Goal: Information Seeking & Learning: Check status

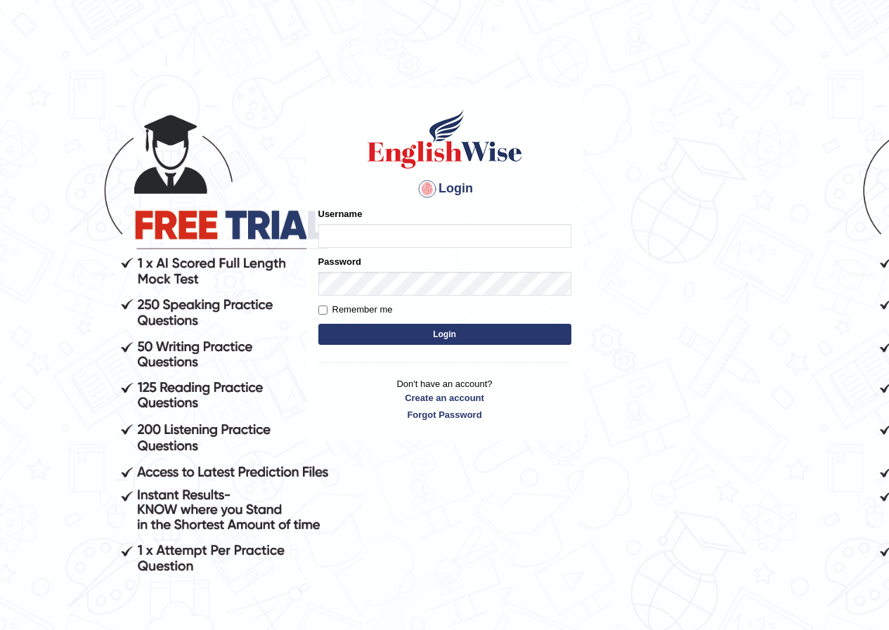
click at [352, 241] on input "Username" at bounding box center [444, 236] width 253 height 24
type input "[PERSON_NAME]"
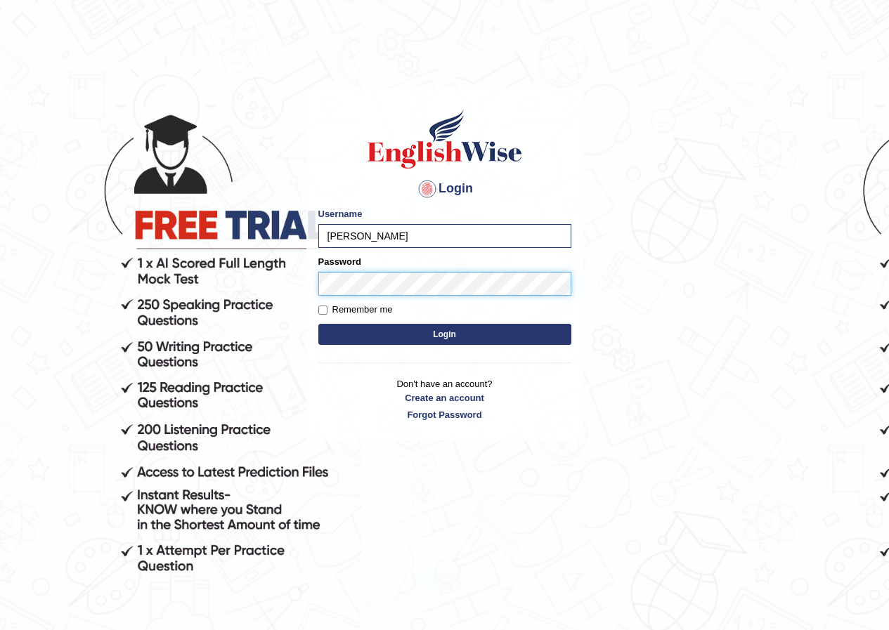
click at [318, 324] on button "Login" at bounding box center [444, 334] width 253 height 21
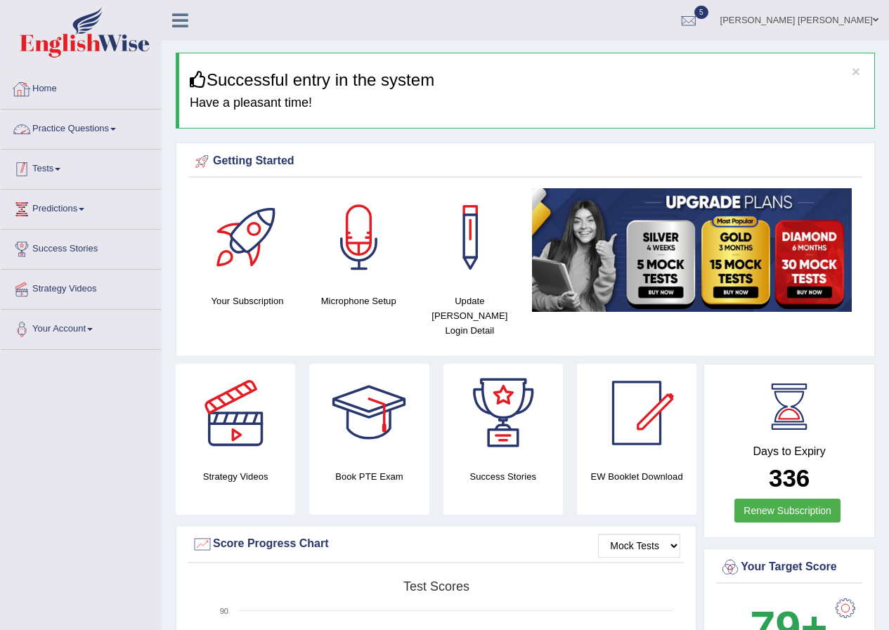
click at [42, 164] on link "Tests" at bounding box center [81, 167] width 160 height 35
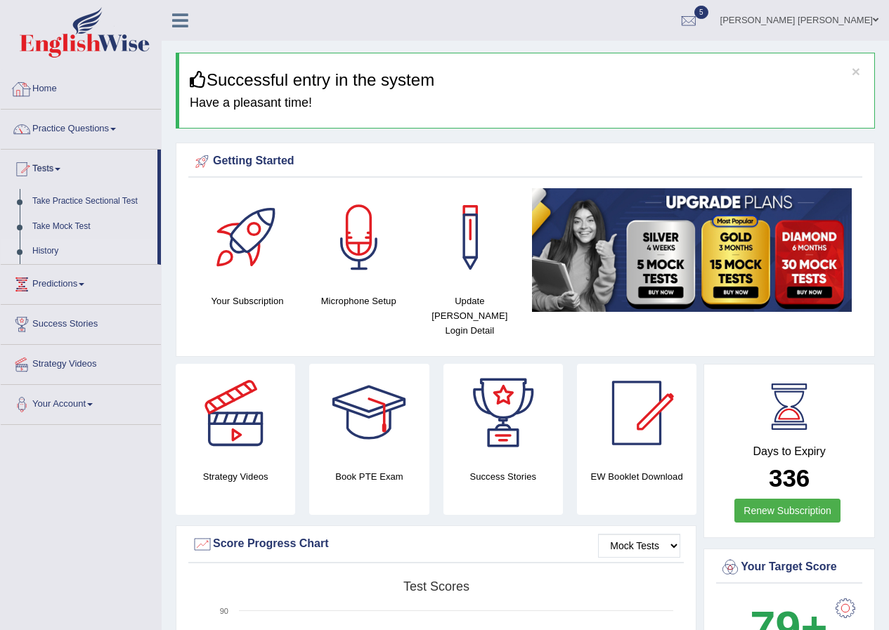
click at [44, 249] on link "History" at bounding box center [91, 251] width 131 height 25
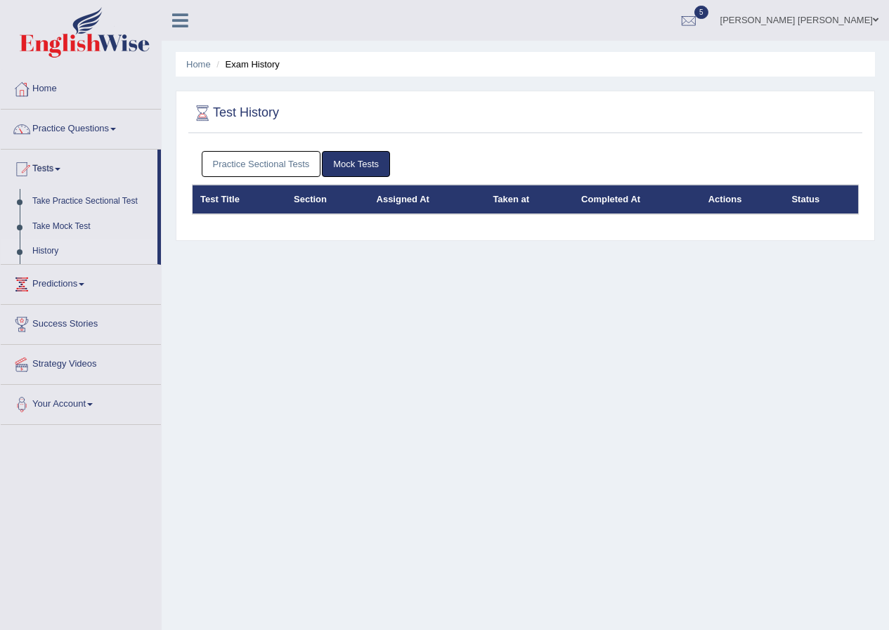
click at [235, 149] on div "Practice Sectional Tests Mock Tests" at bounding box center [525, 164] width 667 height 41
click at [230, 158] on link "Practice Sectional Tests" at bounding box center [261, 164] width 119 height 26
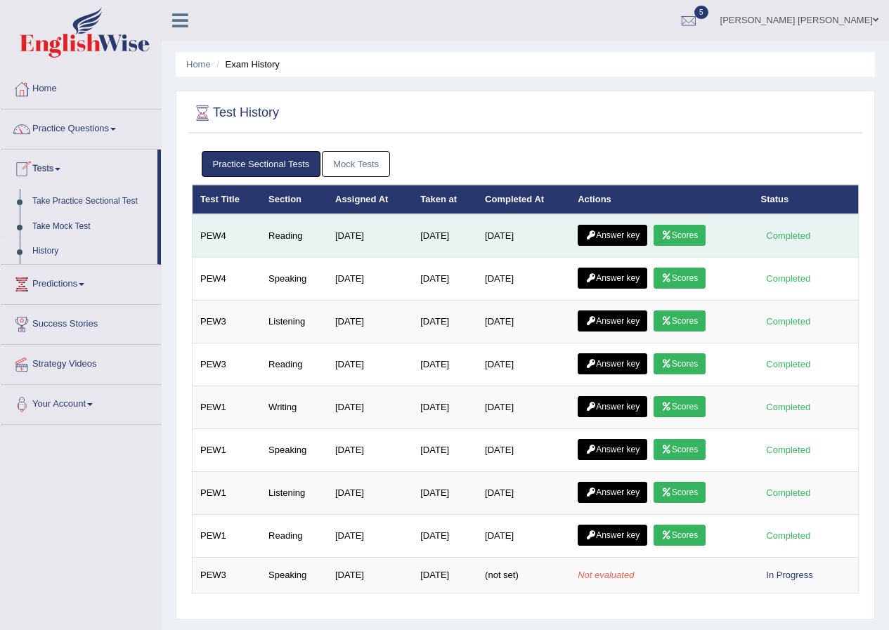
click at [683, 237] on link "Scores" at bounding box center [679, 235] width 52 height 21
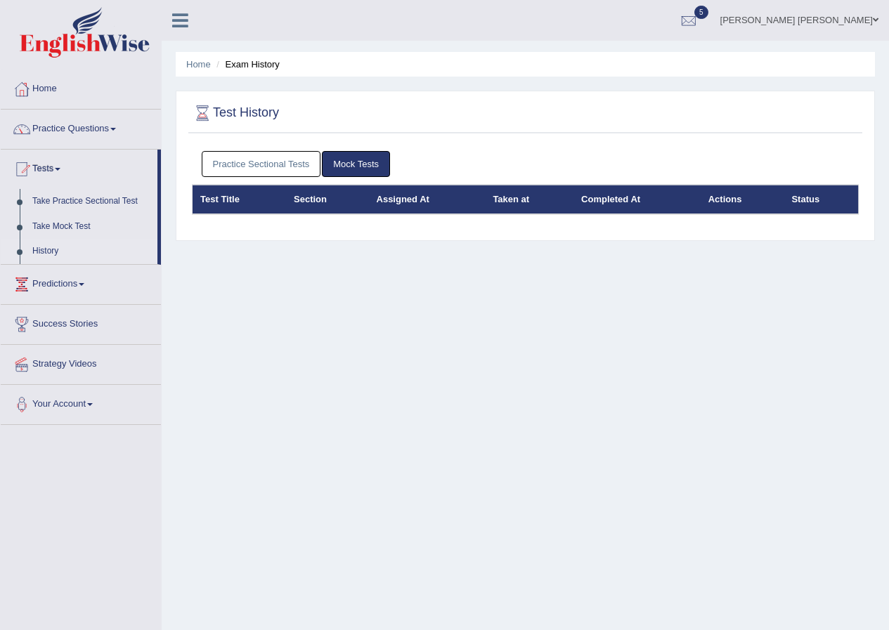
click at [282, 159] on link "Practice Sectional Tests" at bounding box center [261, 164] width 119 height 26
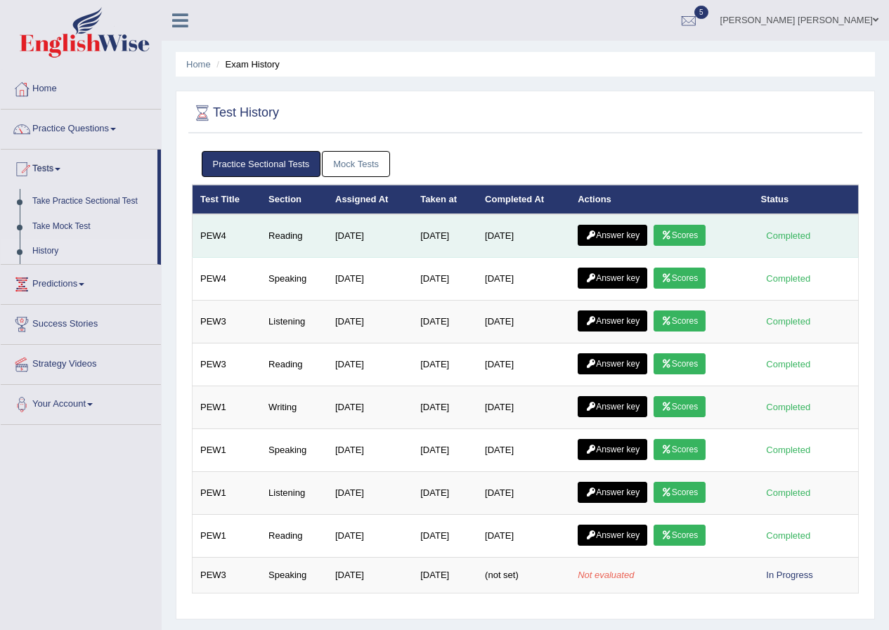
click at [607, 231] on link "Answer key" at bounding box center [612, 235] width 70 height 21
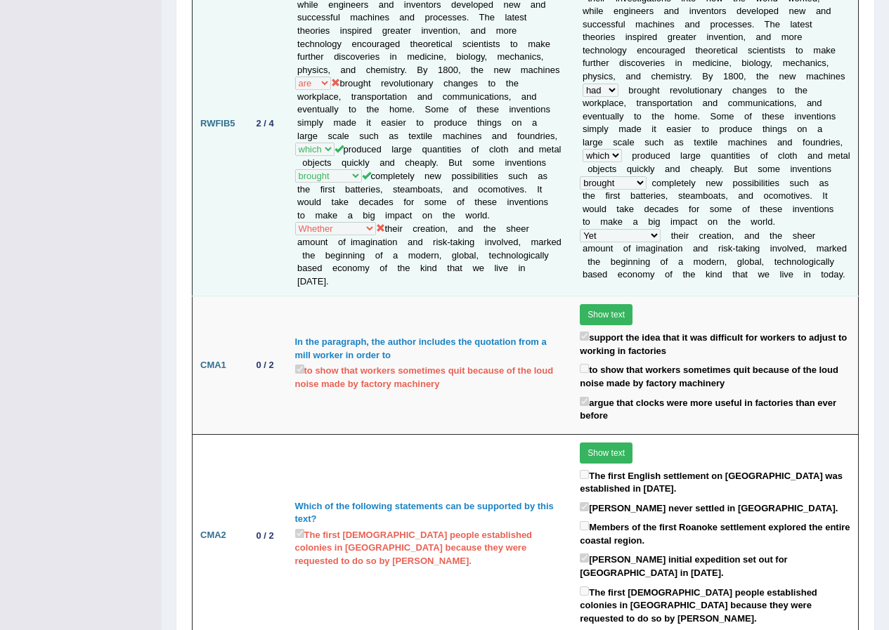
scroll to position [1054, 0]
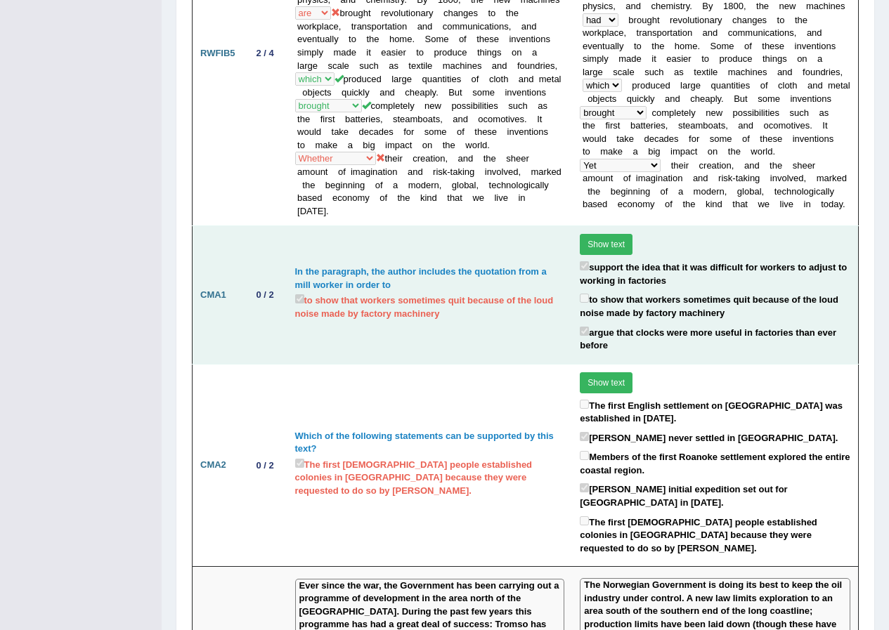
click at [621, 317] on label "to show that workers sometimes quit because of the loud noise made by factory m…" at bounding box center [714, 305] width 270 height 29
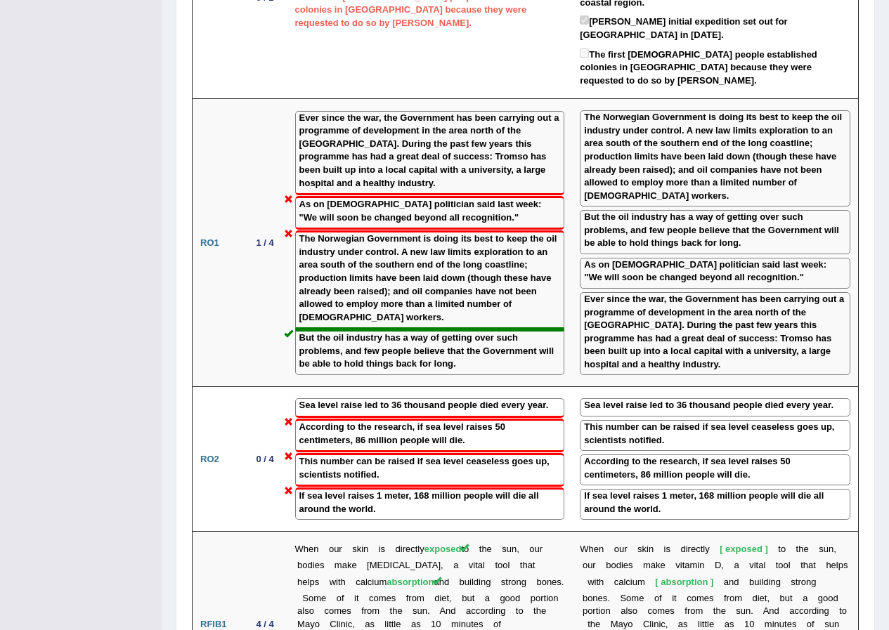
scroll to position [1545, 0]
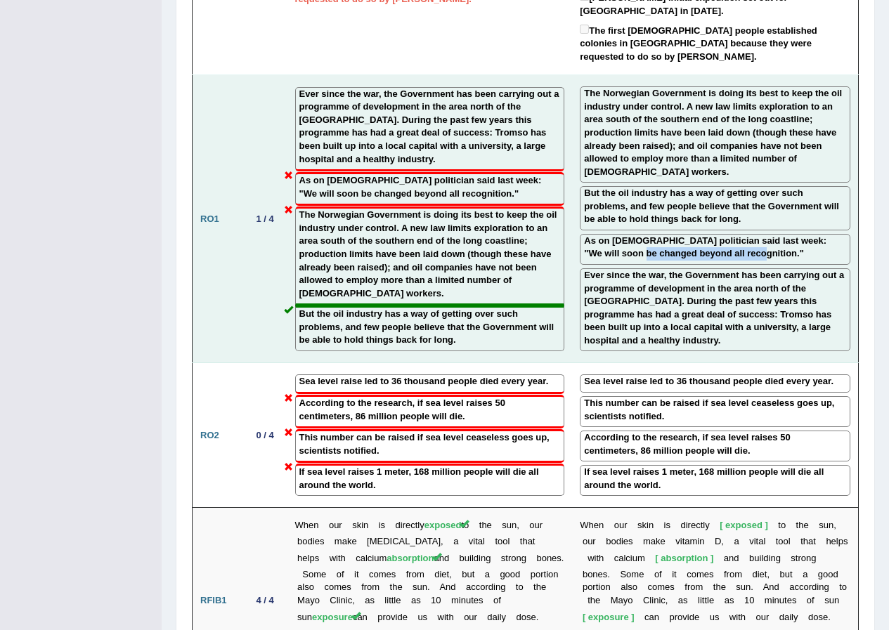
click at [616, 265] on div "As on Norwegian politician said last week: "We will soon be changed beyond all …" at bounding box center [714, 249] width 270 height 31
click at [615, 291] on label "Ever since the war, the Government has been carrying out a programme of develop…" at bounding box center [715, 308] width 262 height 78
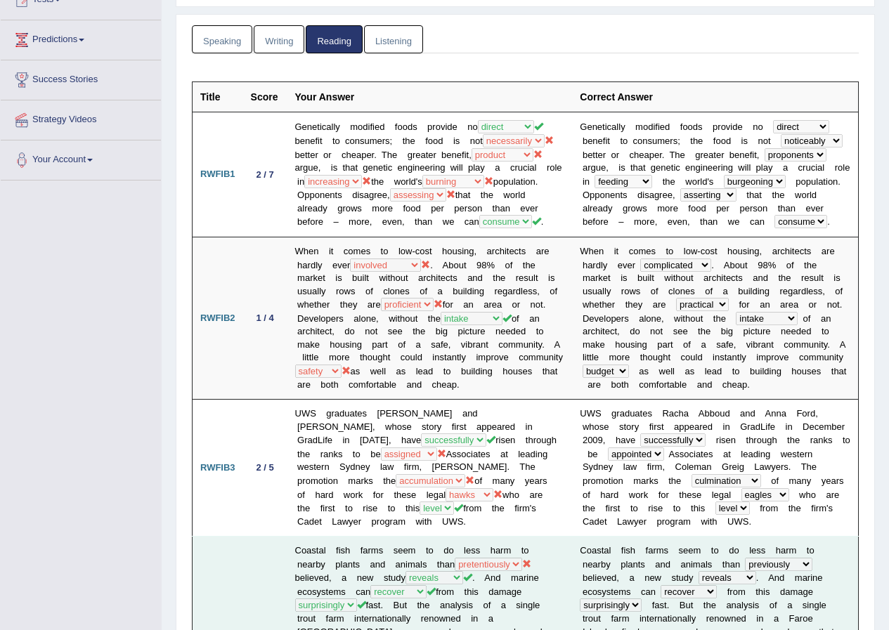
scroll to position [0, 0]
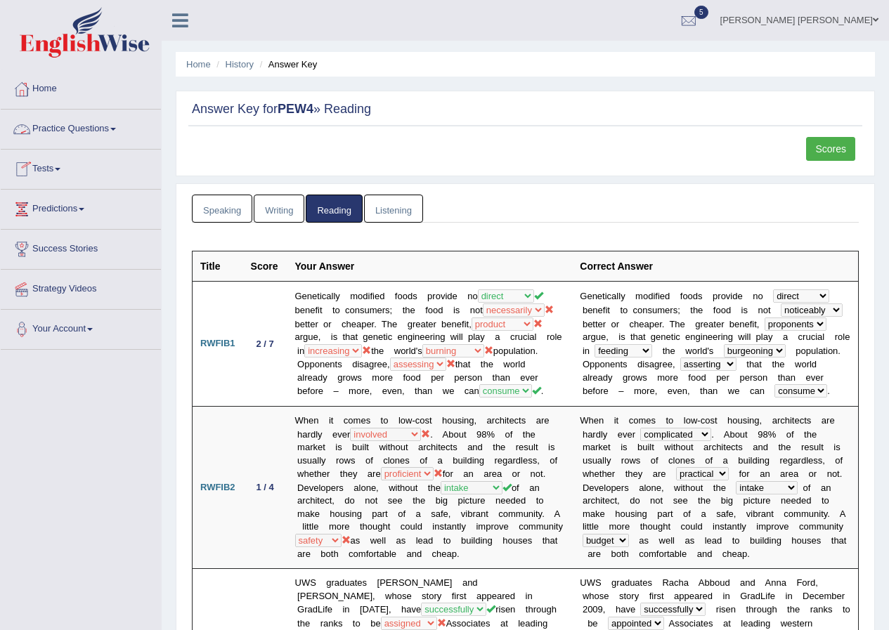
click at [827, 148] on link "Scores" at bounding box center [830, 149] width 49 height 24
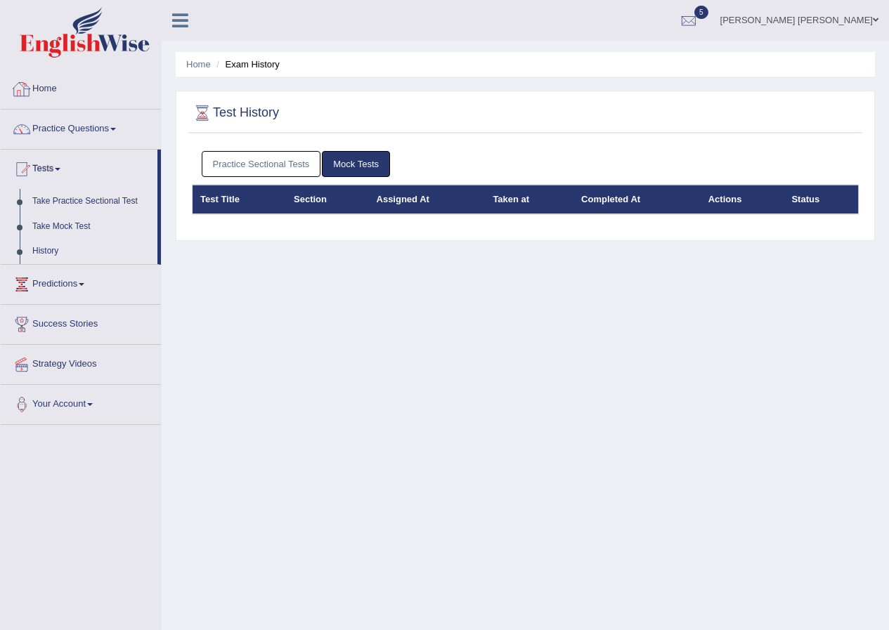
click at [258, 159] on link "Practice Sectional Tests" at bounding box center [261, 164] width 119 height 26
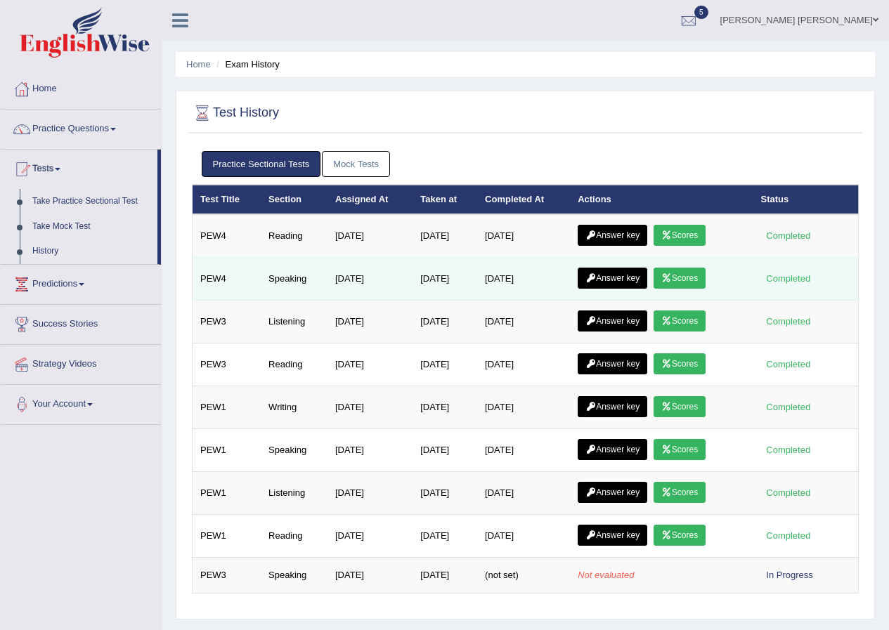
click at [702, 273] on link "Scores" at bounding box center [679, 278] width 52 height 21
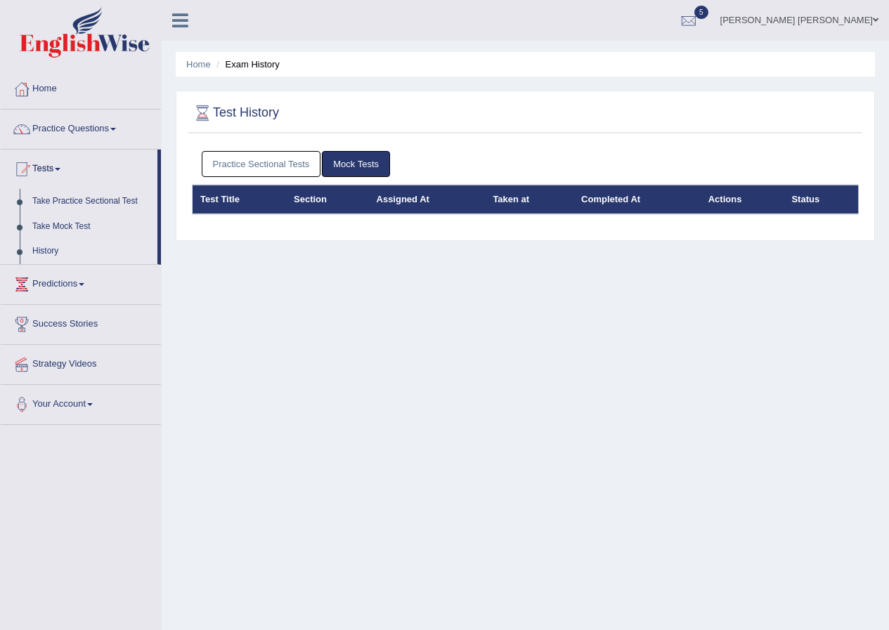
click at [279, 158] on link "Practice Sectional Tests" at bounding box center [261, 164] width 119 height 26
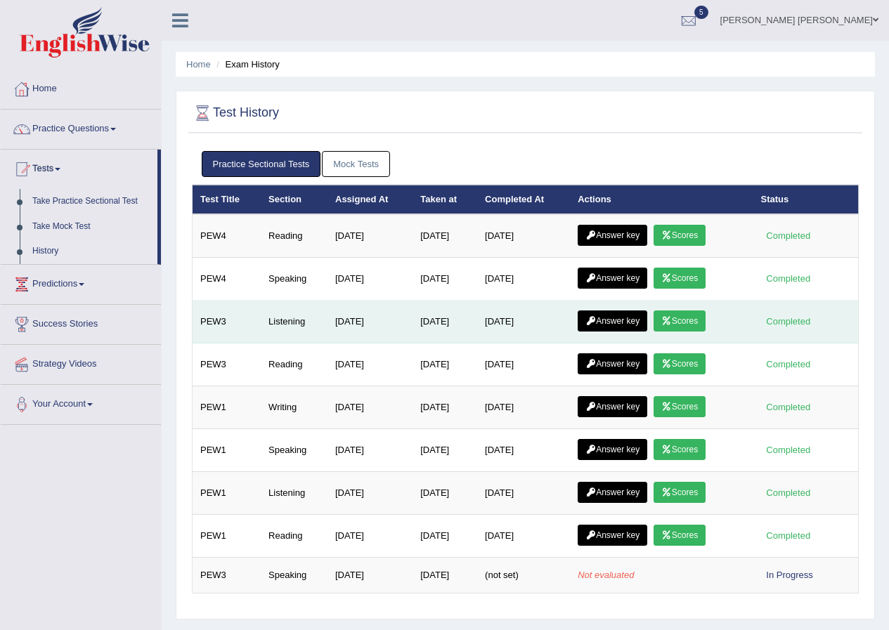
click at [688, 319] on link "Scores" at bounding box center [679, 320] width 52 height 21
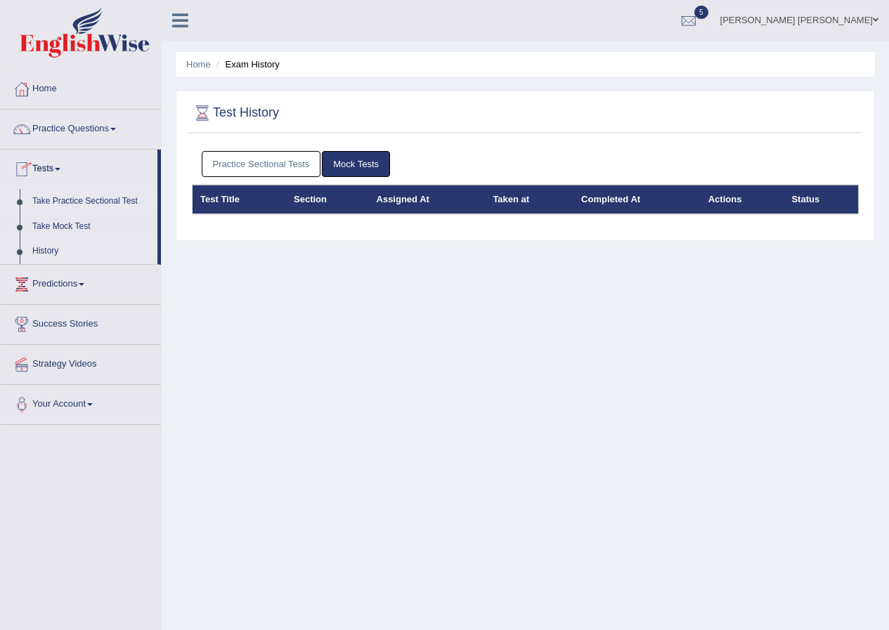
click at [64, 202] on link "Take Practice Sectional Test" at bounding box center [91, 201] width 131 height 25
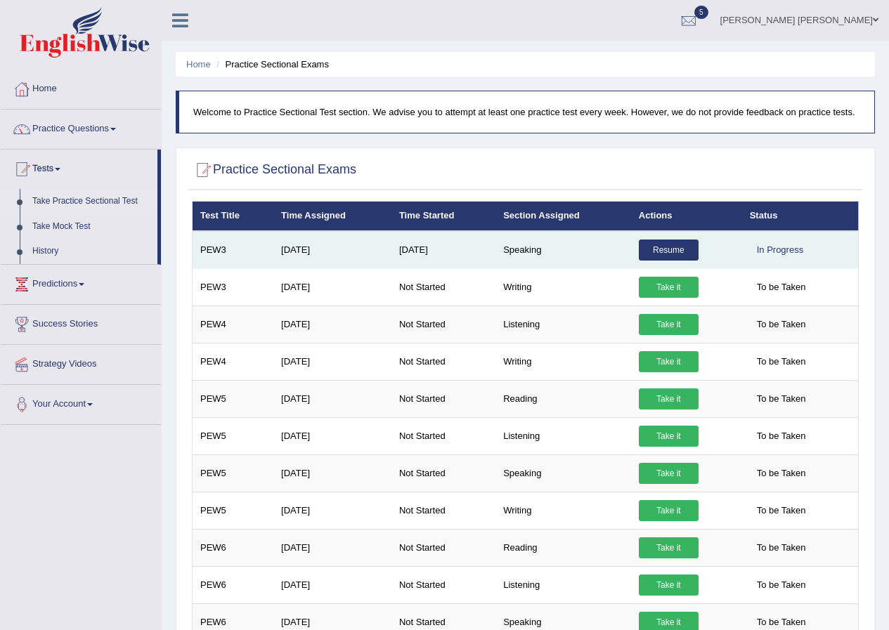
click at [664, 247] on link "Resume" at bounding box center [668, 250] width 60 height 21
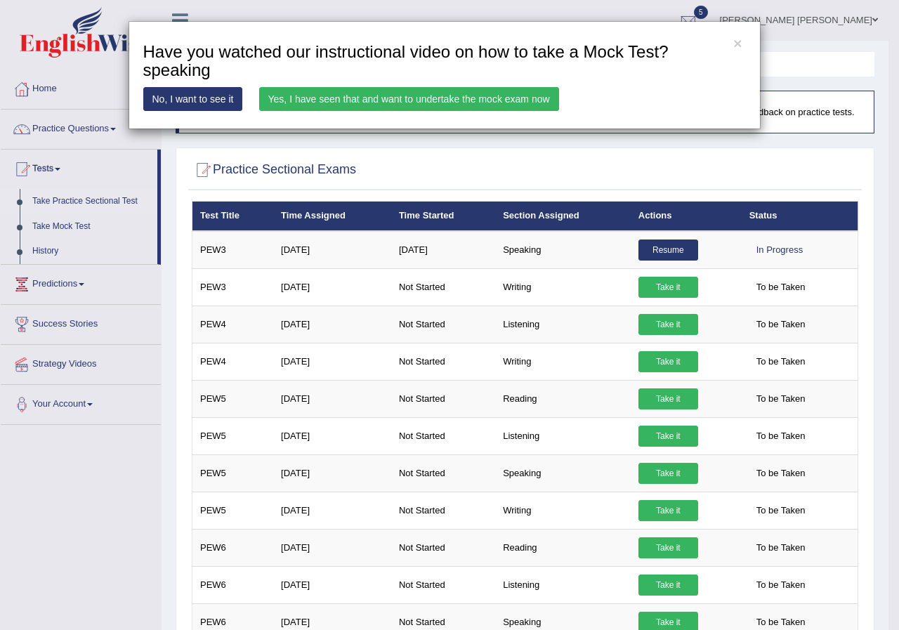
click at [394, 100] on link "Yes, I have seen that and want to undertake the mock exam now" at bounding box center [409, 99] width 300 height 24
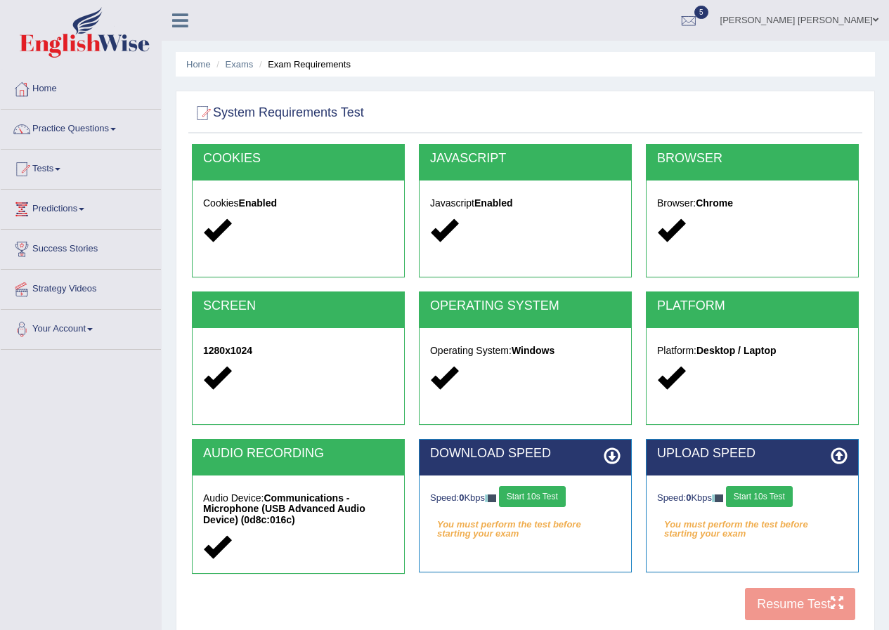
click at [525, 495] on button "Start 10s Test" at bounding box center [532, 496] width 67 height 21
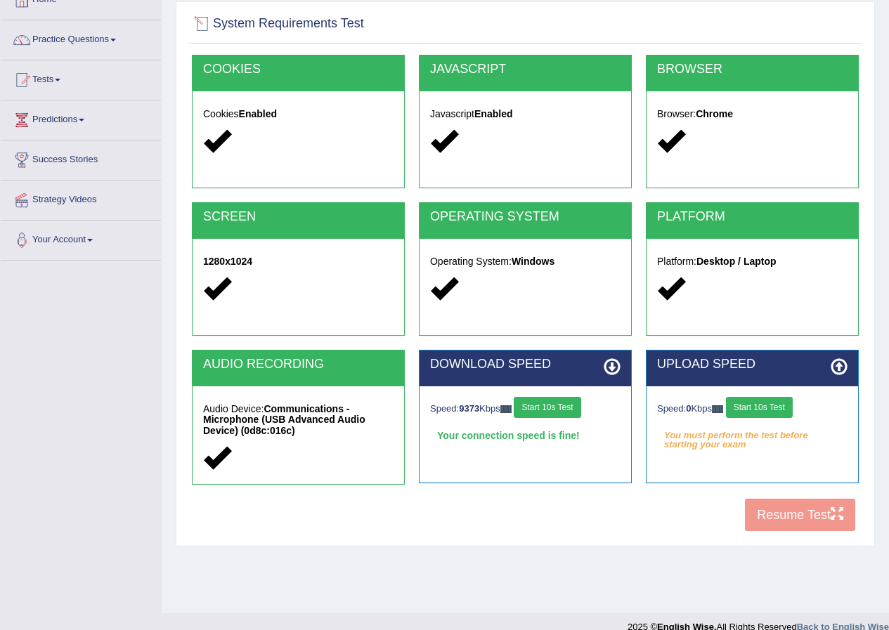
scroll to position [107, 0]
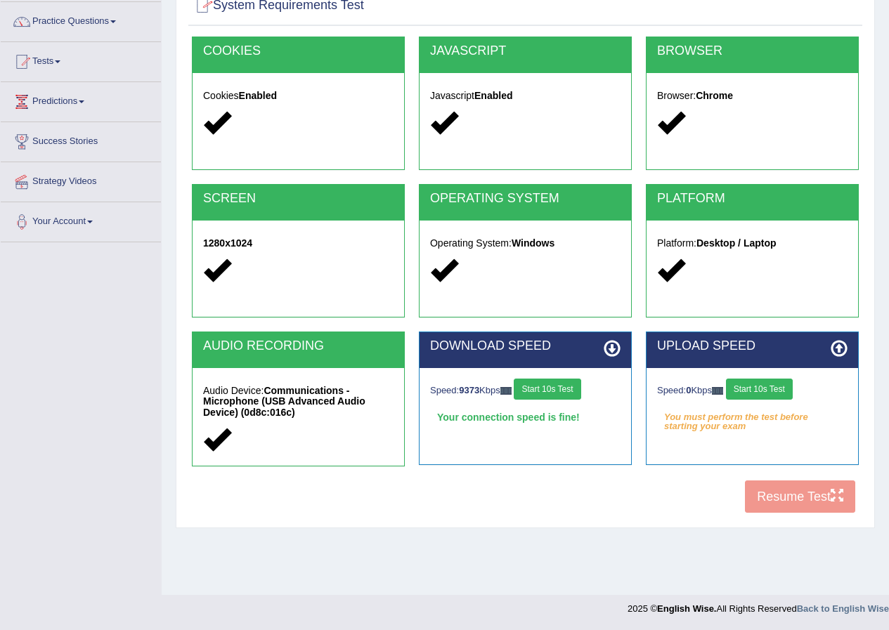
drag, startPoint x: 738, startPoint y: 385, endPoint x: 742, endPoint y: 375, distance: 10.7
click at [740, 384] on button "Start 10s Test" at bounding box center [759, 389] width 67 height 21
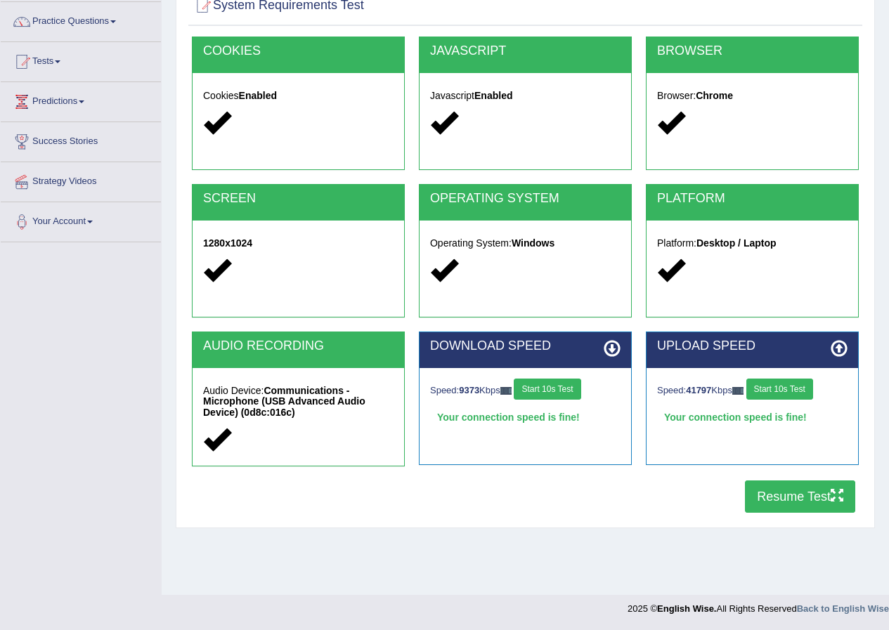
click at [785, 496] on button "Resume Test" at bounding box center [800, 496] width 110 height 32
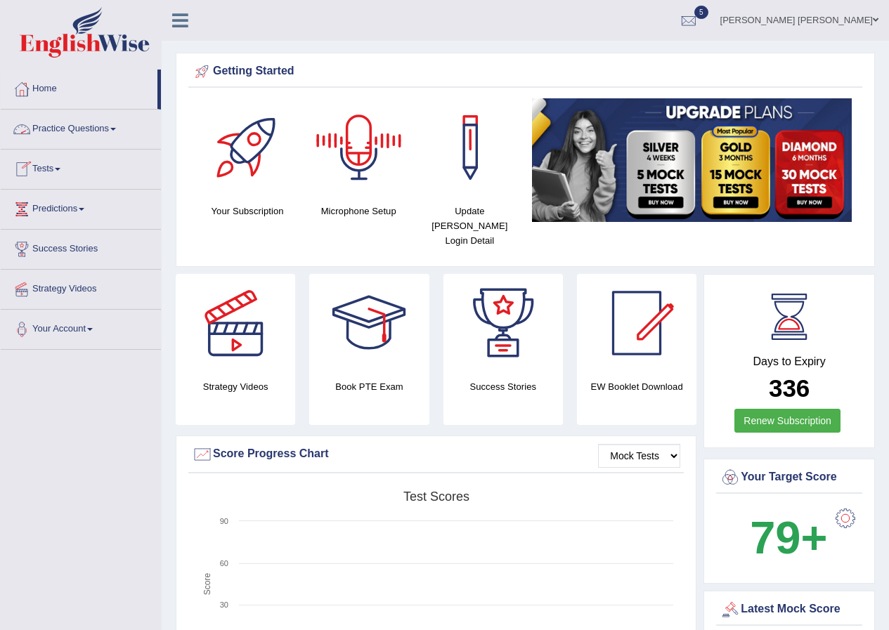
click at [52, 178] on link "Tests" at bounding box center [81, 167] width 160 height 35
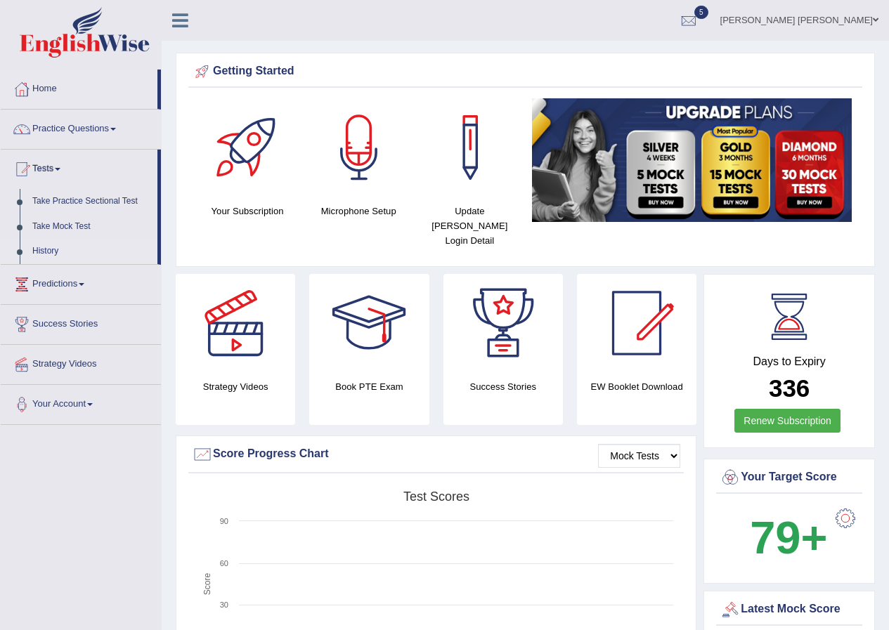
click at [47, 249] on link "History" at bounding box center [91, 251] width 131 height 25
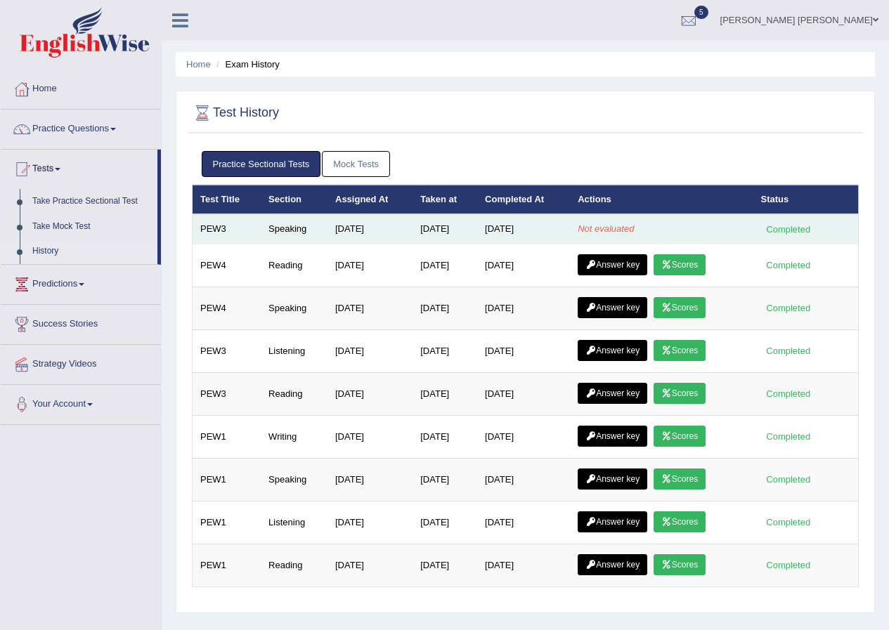
click at [287, 225] on td "Speaking" at bounding box center [294, 229] width 67 height 30
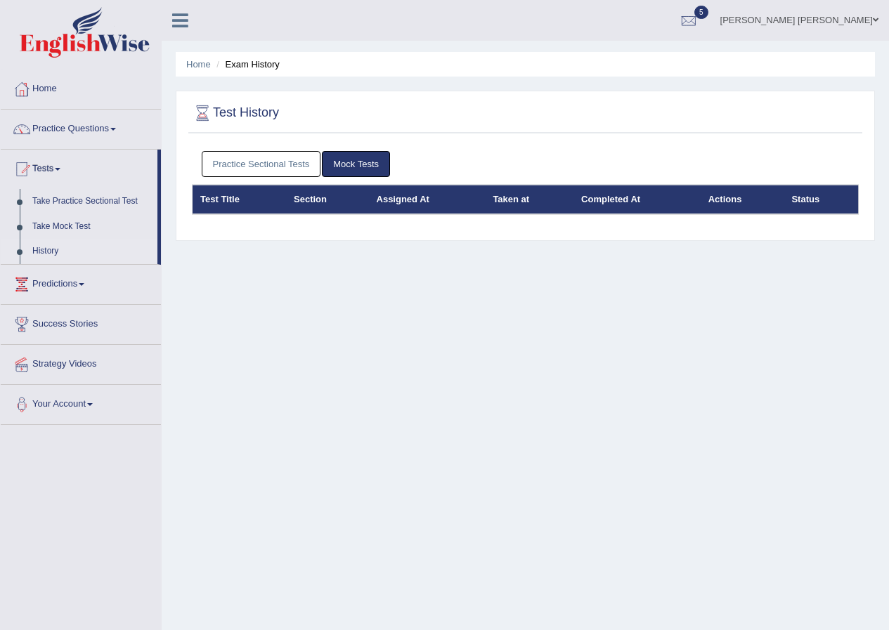
click at [699, 17] on div at bounding box center [688, 21] width 21 height 21
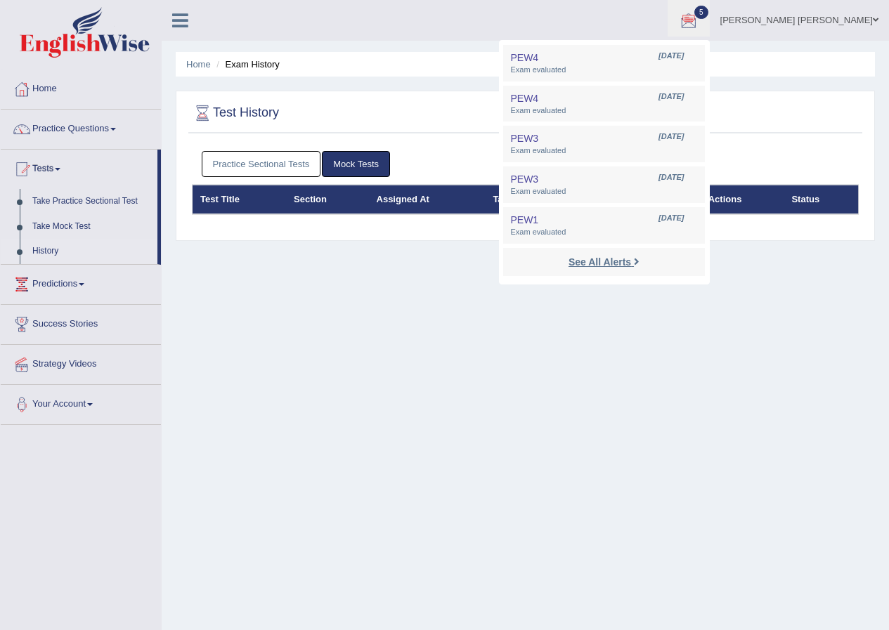
click at [631, 260] on strong "See All Alerts" at bounding box center [599, 261] width 63 height 11
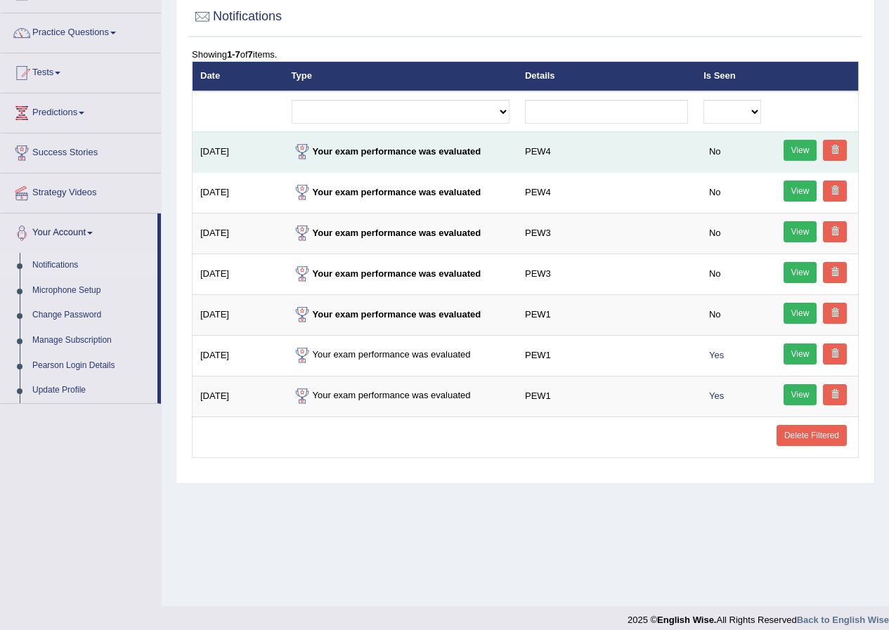
scroll to position [107, 0]
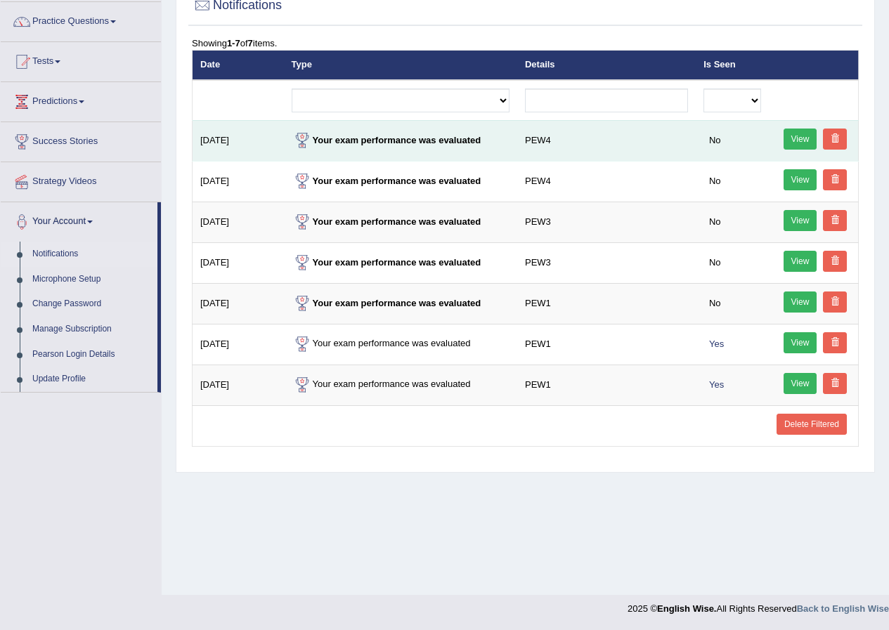
click at [787, 134] on link "View" at bounding box center [800, 139] width 34 height 21
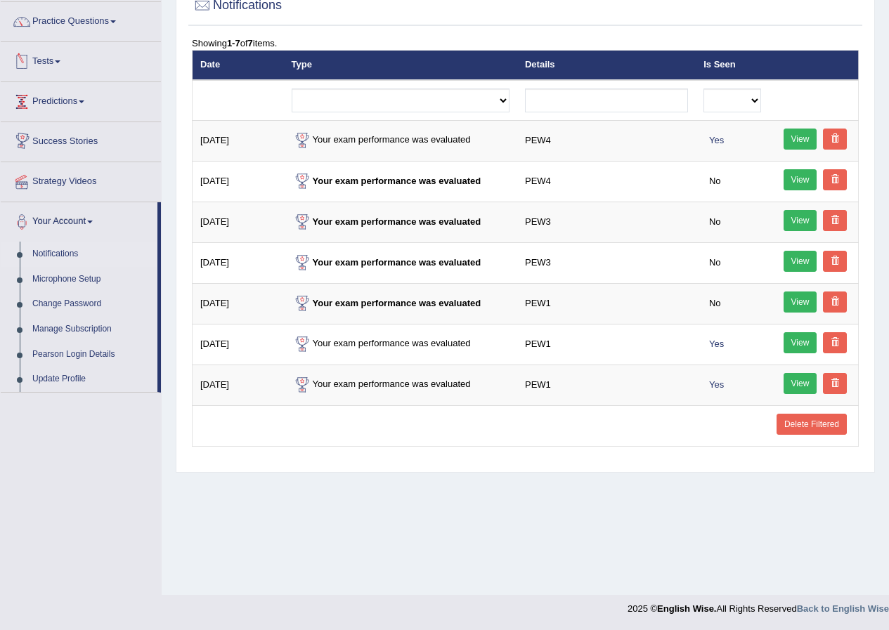
click at [56, 54] on link "Tests" at bounding box center [81, 59] width 160 height 35
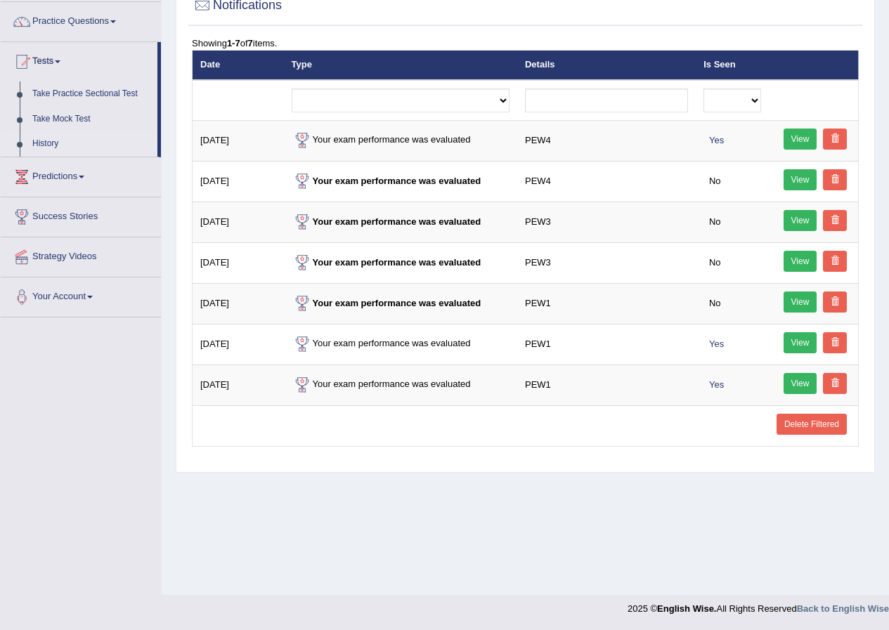
click at [50, 142] on link "History" at bounding box center [91, 143] width 131 height 25
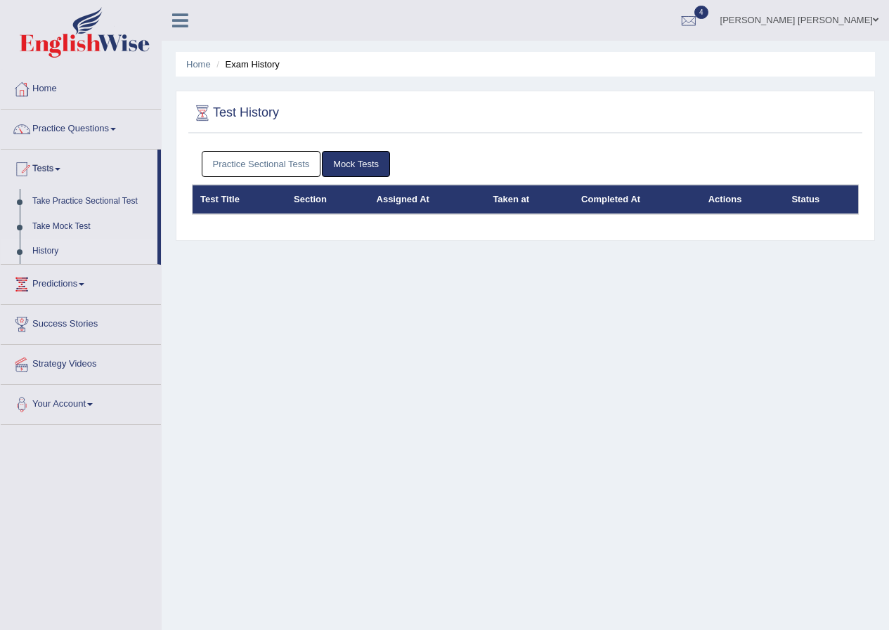
click at [265, 169] on link "Practice Sectional Tests" at bounding box center [261, 164] width 119 height 26
click at [263, 164] on link "Practice Sectional Tests" at bounding box center [261, 164] width 119 height 26
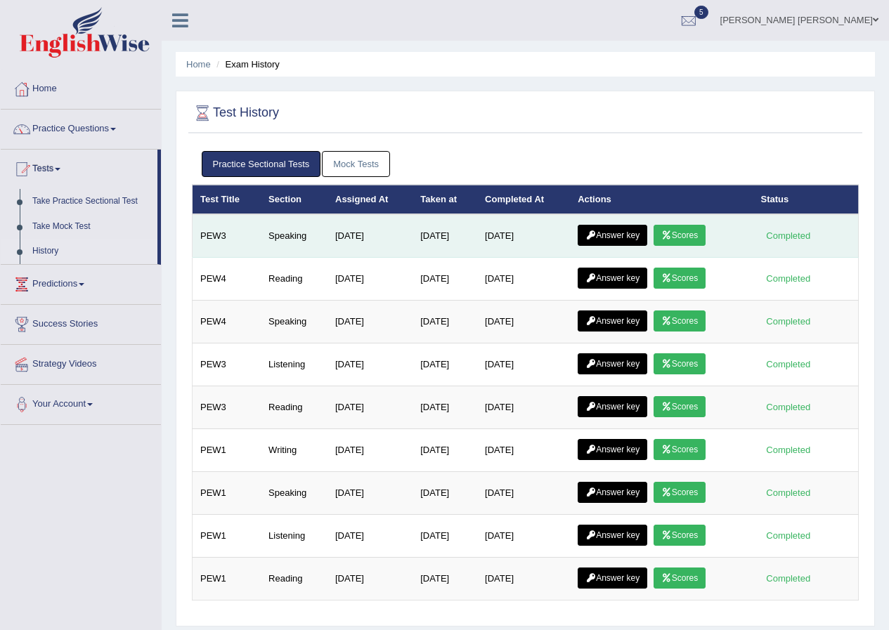
click at [664, 228] on link "Scores" at bounding box center [679, 235] width 52 height 21
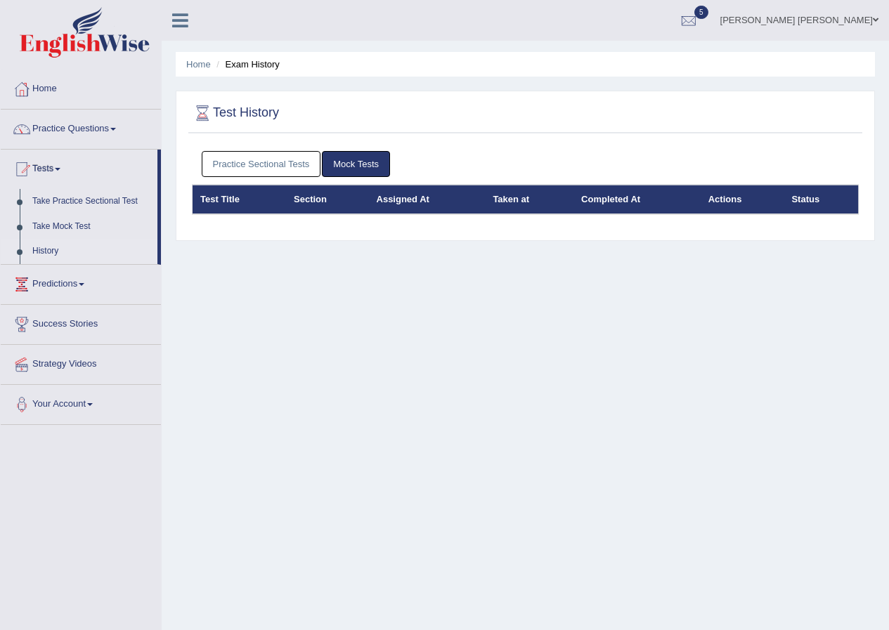
click at [260, 167] on link "Practice Sectional Tests" at bounding box center [261, 164] width 119 height 26
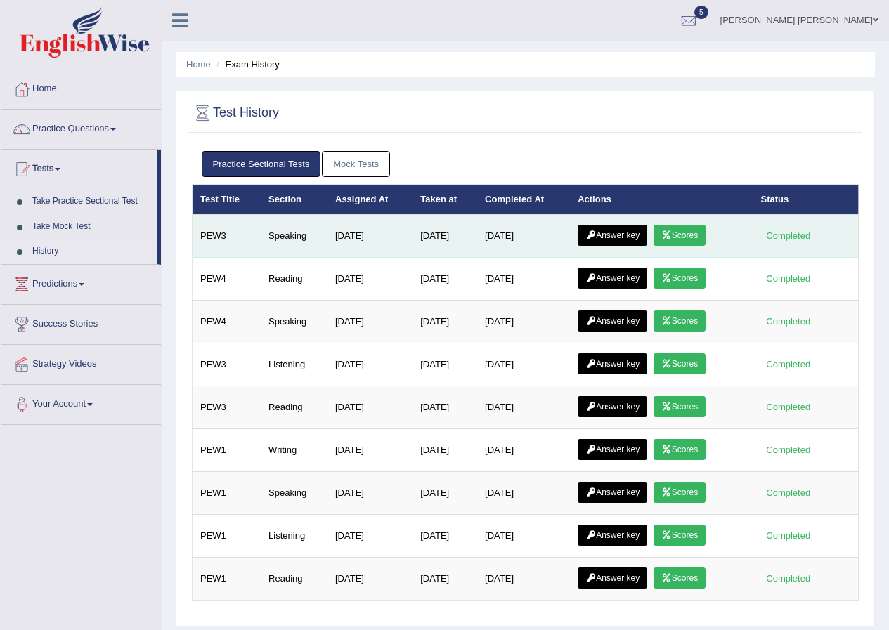
click at [617, 235] on link "Answer key" at bounding box center [612, 235] width 70 height 21
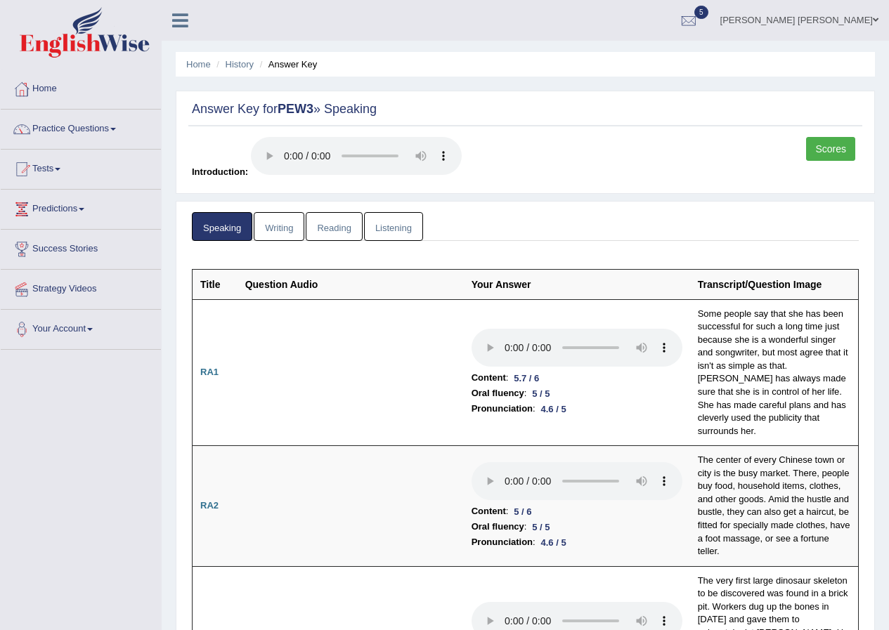
click at [827, 149] on link "Scores" at bounding box center [830, 149] width 49 height 24
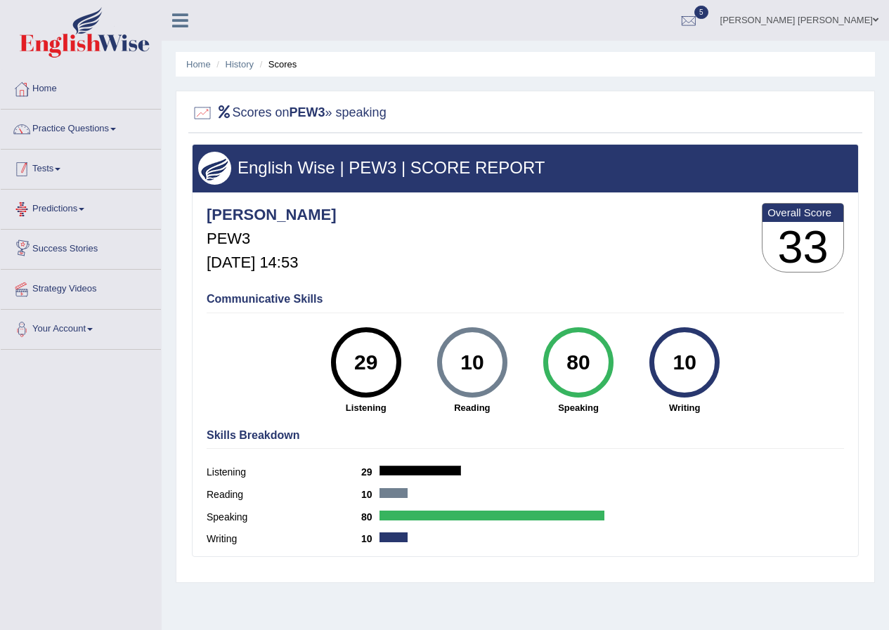
click at [58, 169] on link "Tests" at bounding box center [81, 167] width 160 height 35
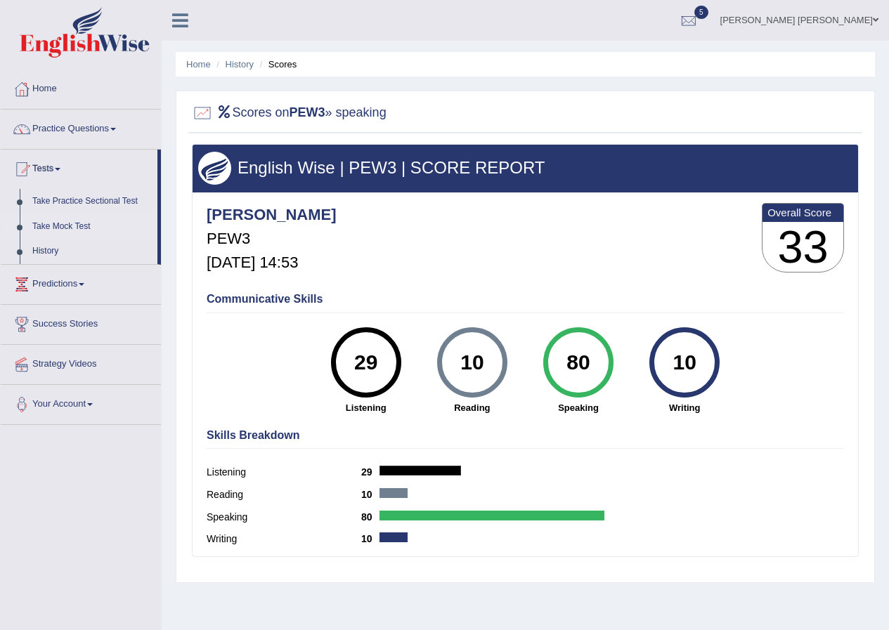
click at [62, 223] on link "Take Mock Test" at bounding box center [91, 226] width 131 height 25
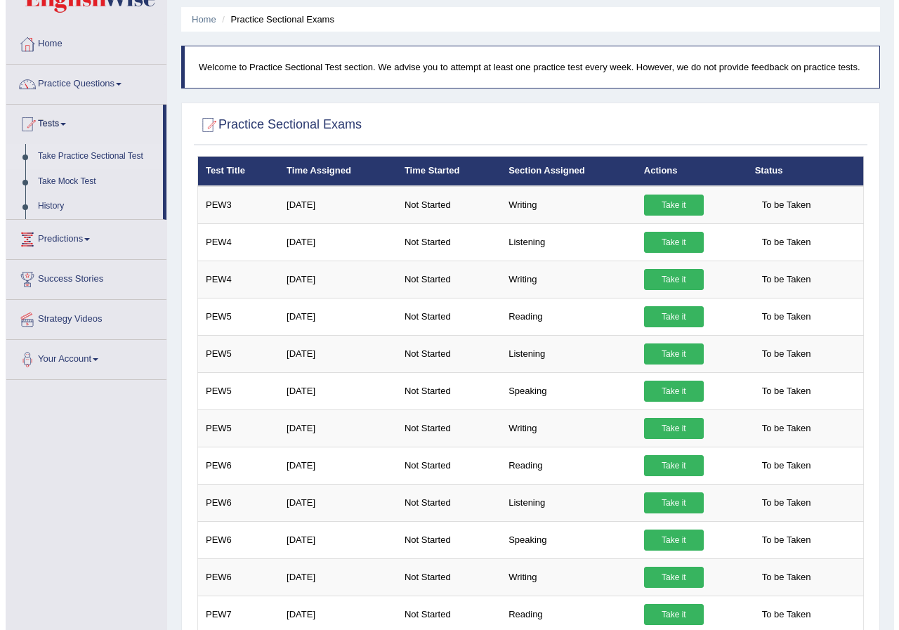
scroll to position [70, 0]
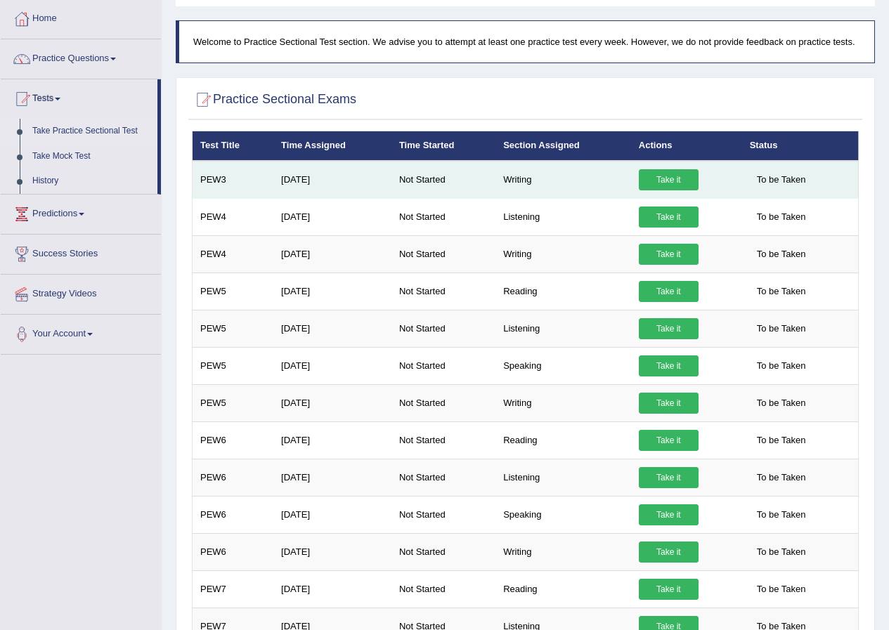
click at [652, 183] on link "Take it" at bounding box center [668, 179] width 60 height 21
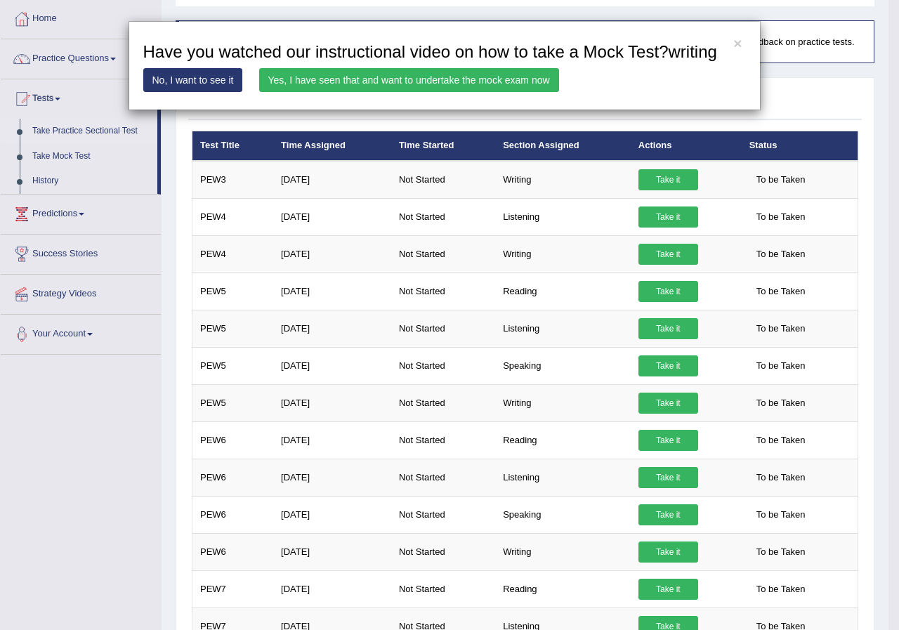
click at [445, 72] on link "Yes, I have seen that and want to undertake the mock exam now" at bounding box center [409, 80] width 300 height 24
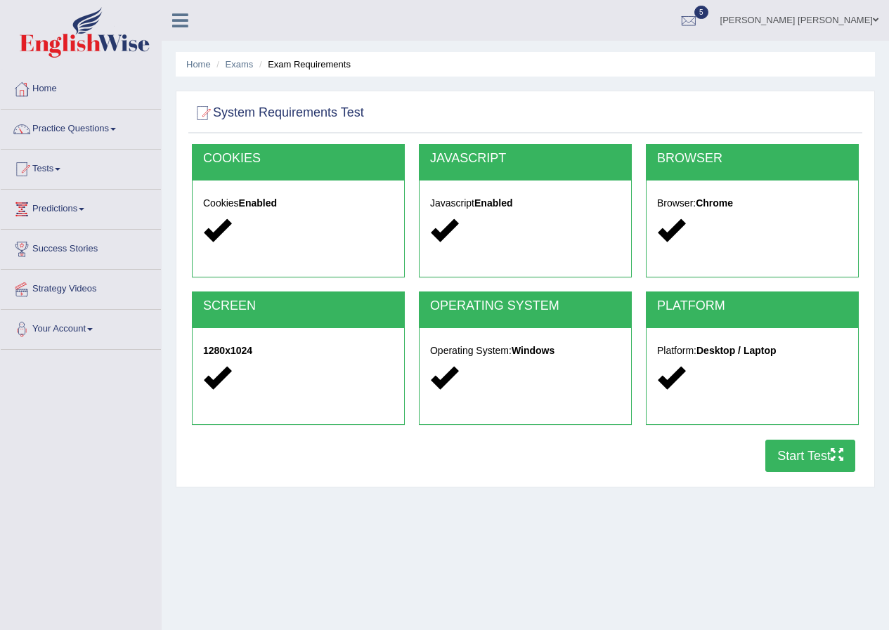
click at [782, 459] on button "Start Test" at bounding box center [810, 456] width 90 height 32
